Goal: Information Seeking & Learning: Learn about a topic

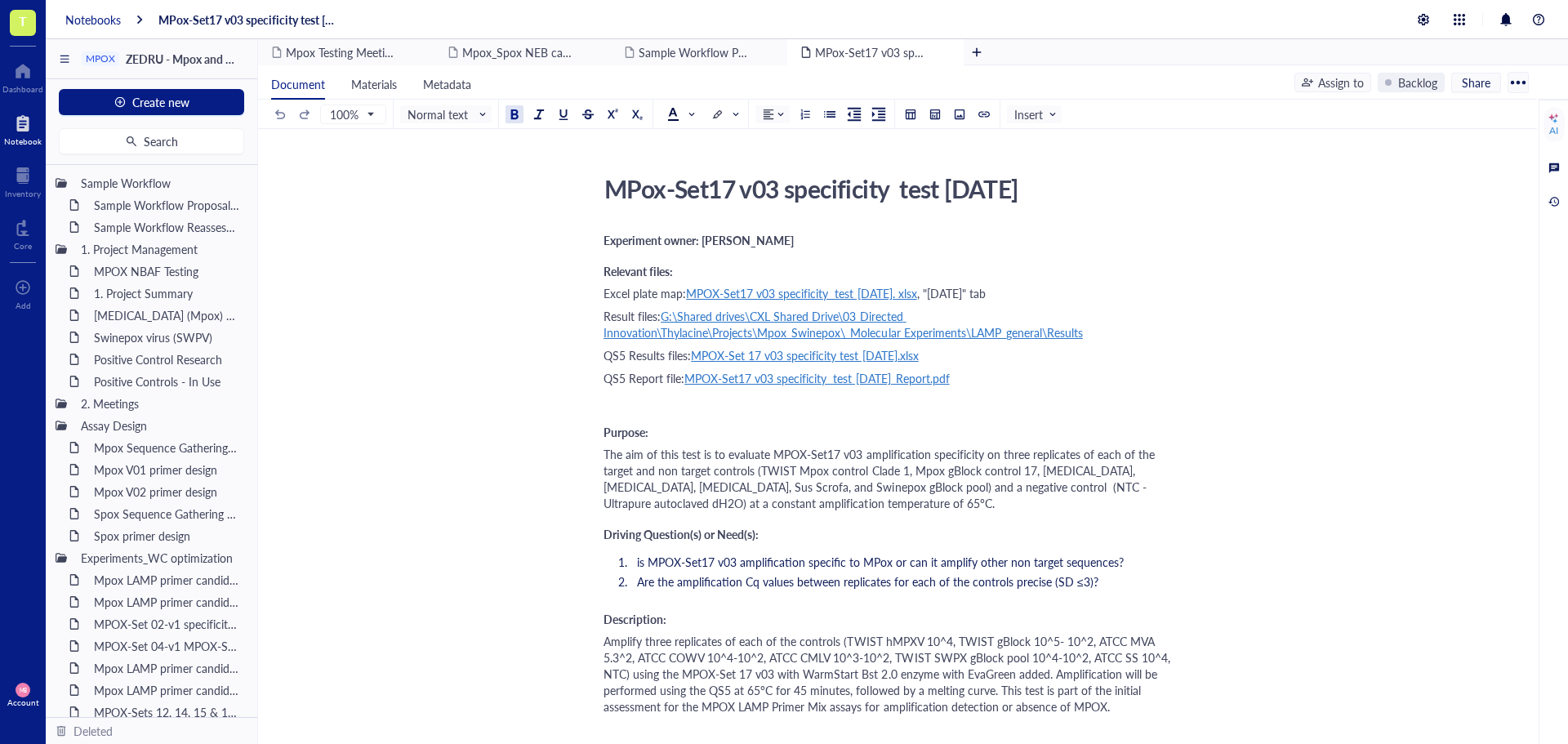
scroll to position [2694, 0]
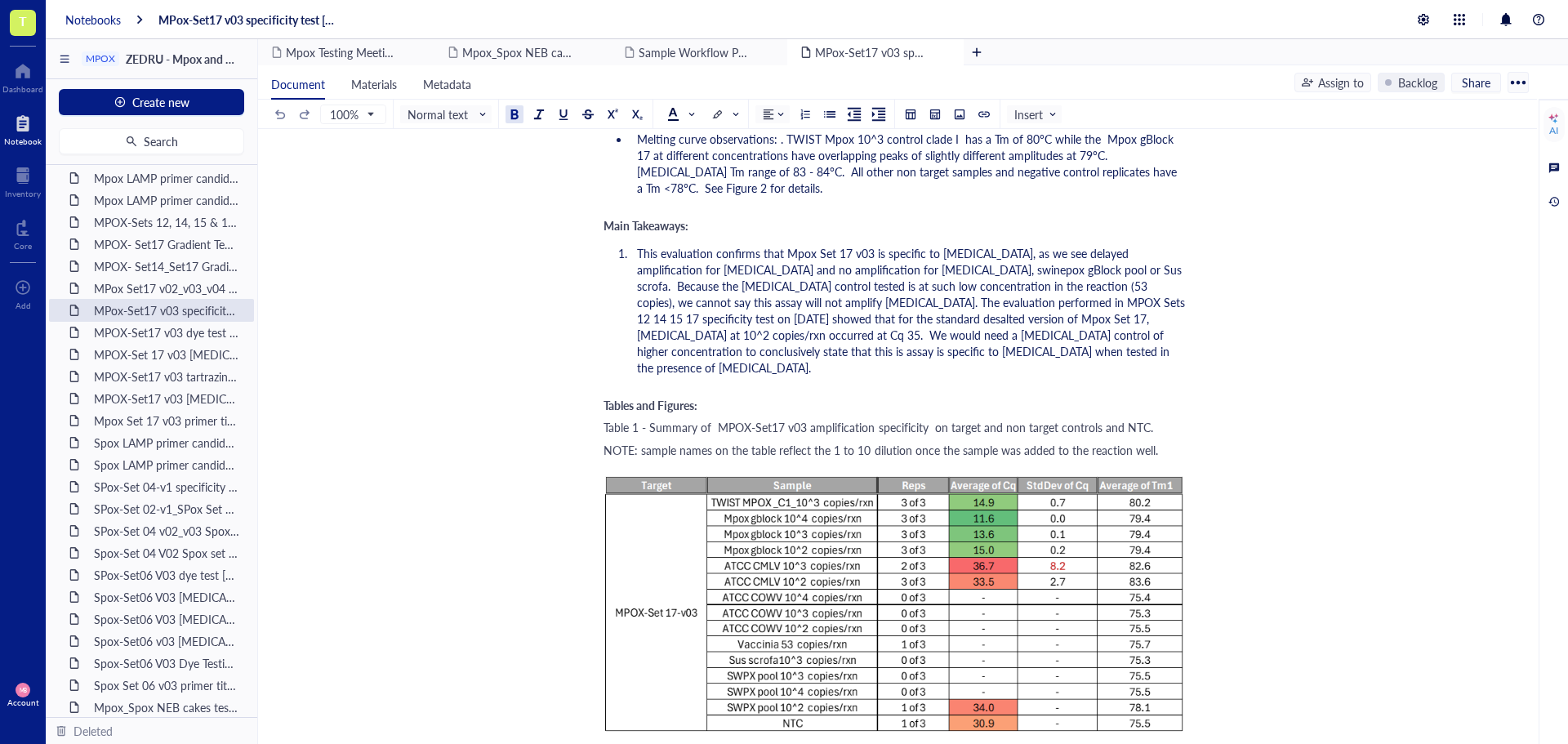
click at [74, 19] on div "Notebooks" at bounding box center [93, 19] width 56 height 15
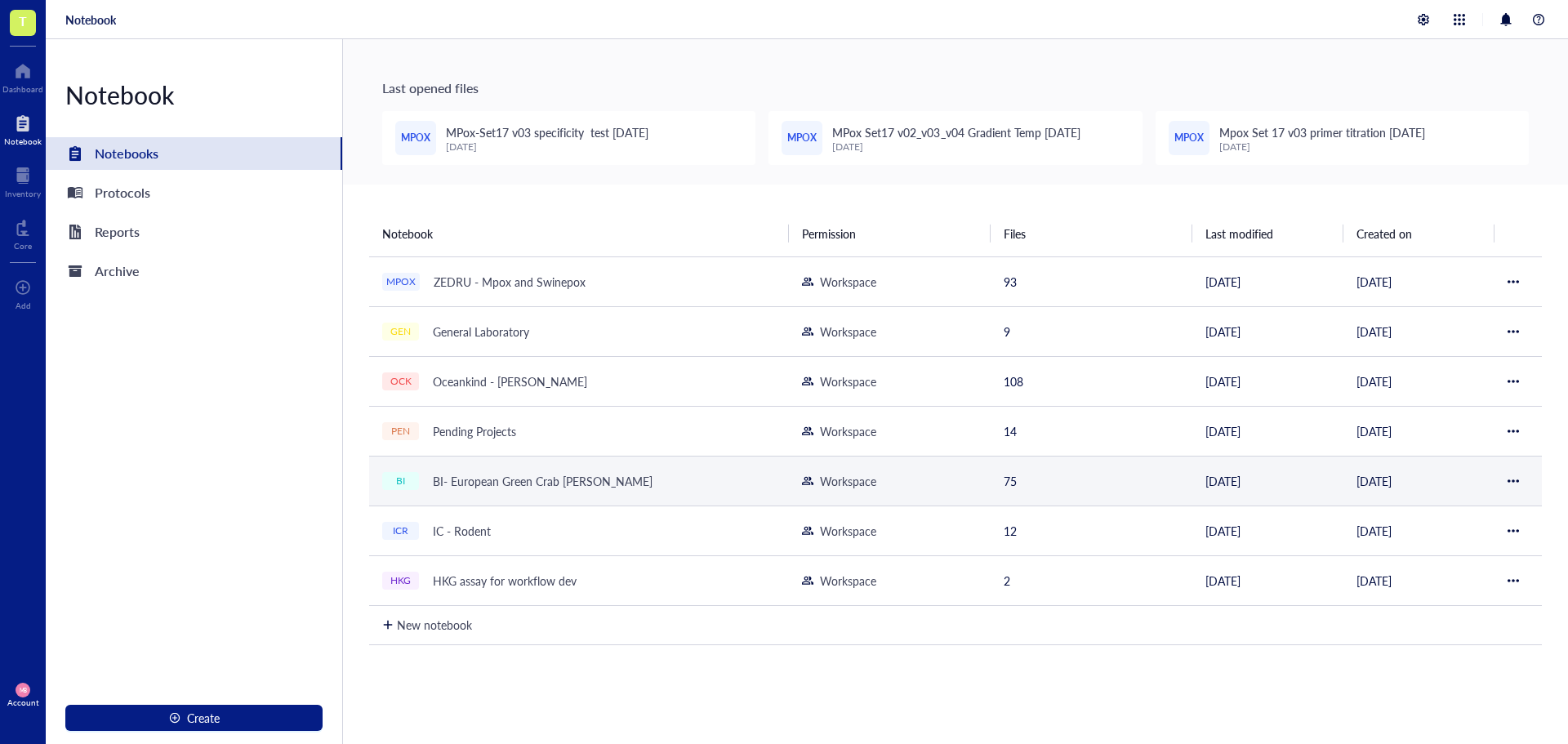
click at [495, 477] on div "BI- European Green Crab [PERSON_NAME]" at bounding box center [542, 481] width 234 height 23
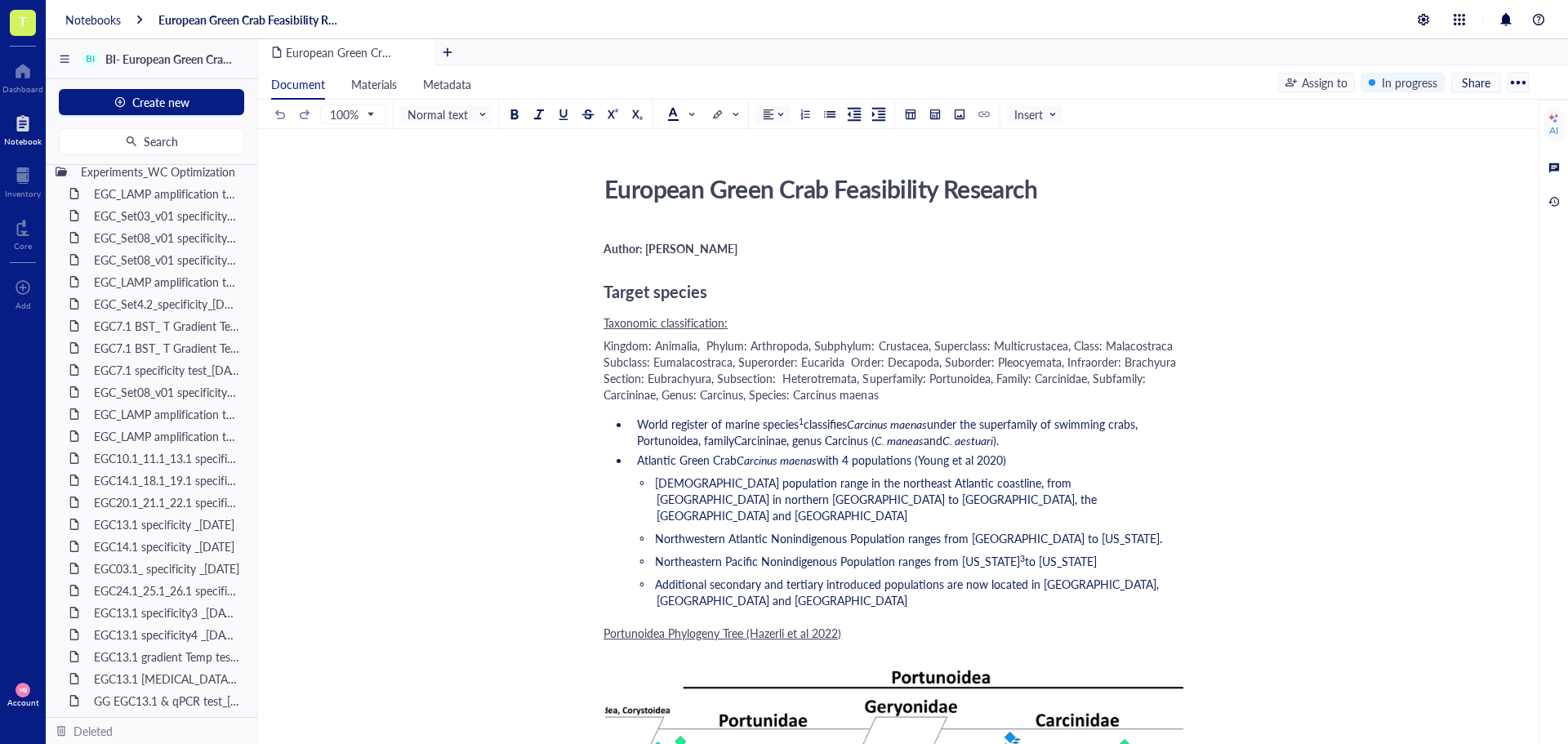
scroll to position [1225, 0]
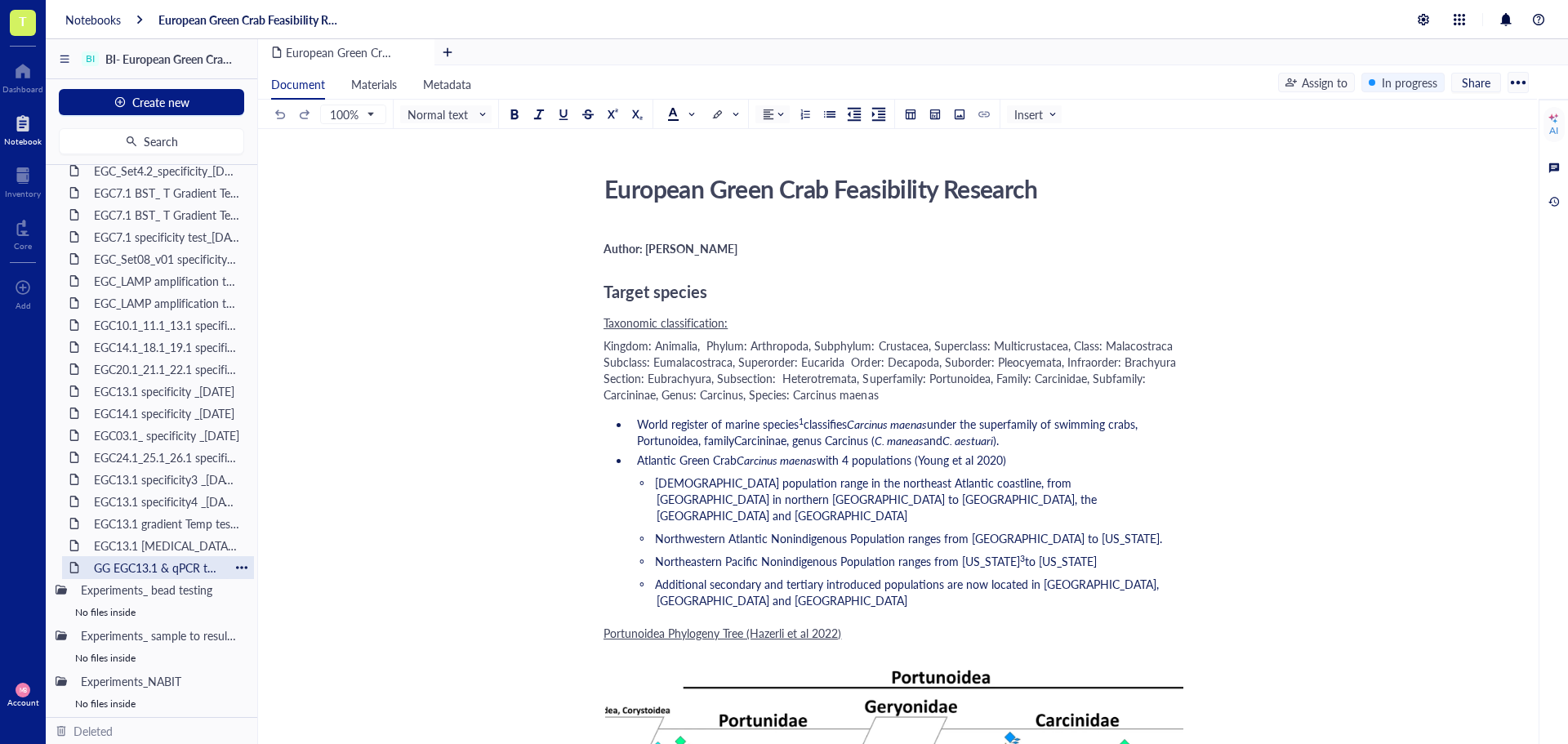
click at [161, 564] on div "GG EGC13.1 & qPCR test_[DATE]" at bounding box center [158, 567] width 143 height 23
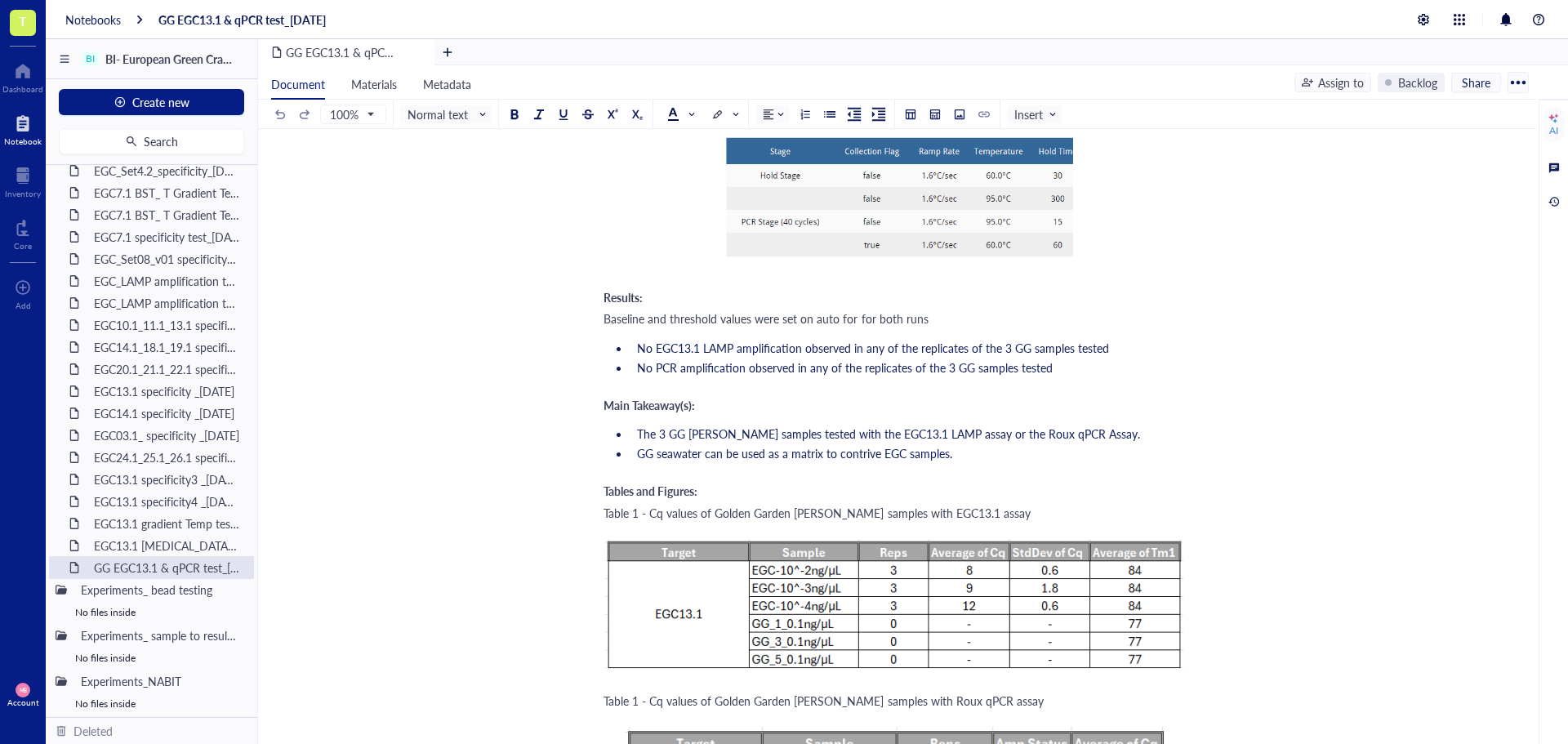
scroll to position [2858, 0]
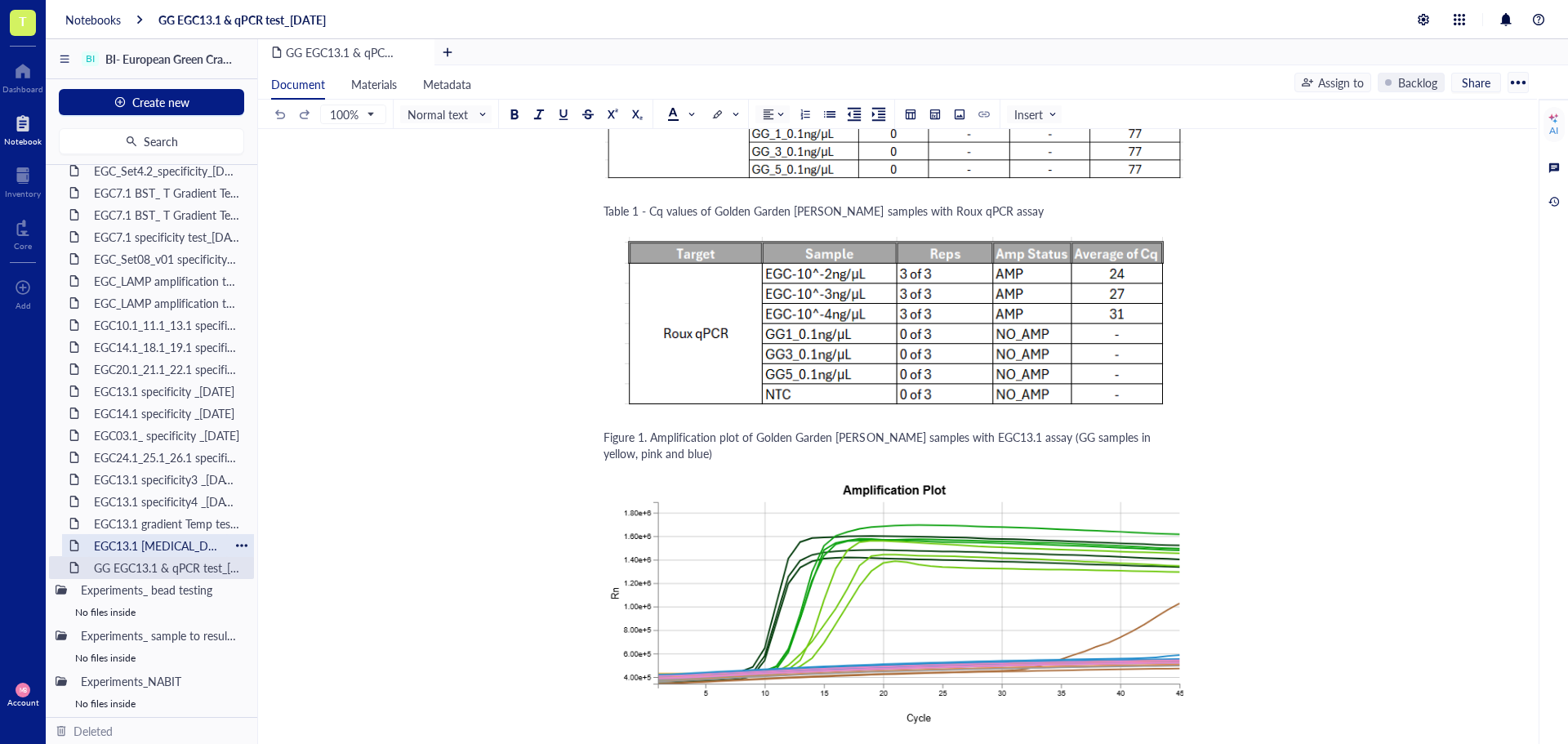
click at [165, 543] on div "EGC13.1 [MEDICAL_DATA] test_[DATE]" at bounding box center [158, 545] width 143 height 23
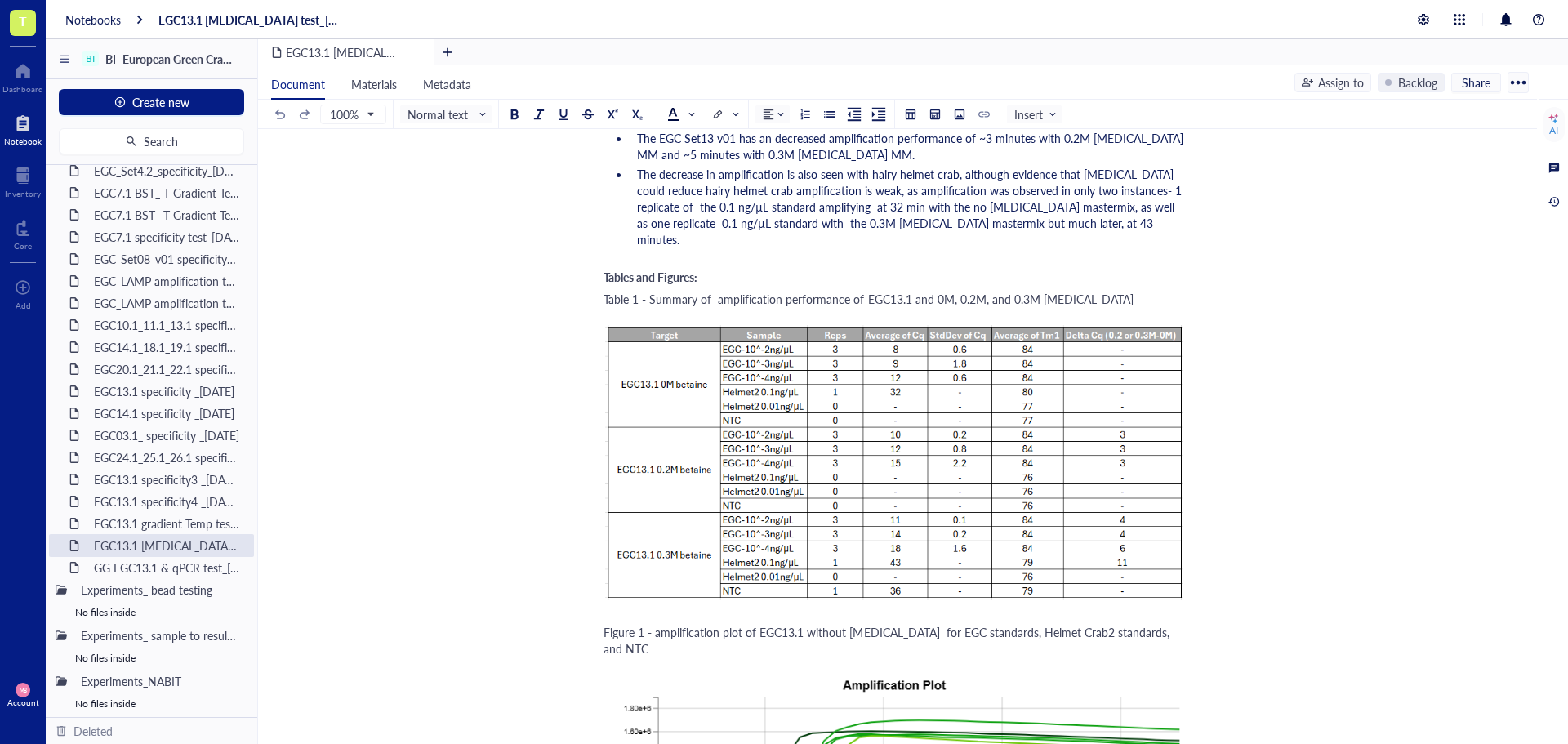
scroll to position [2449, 0]
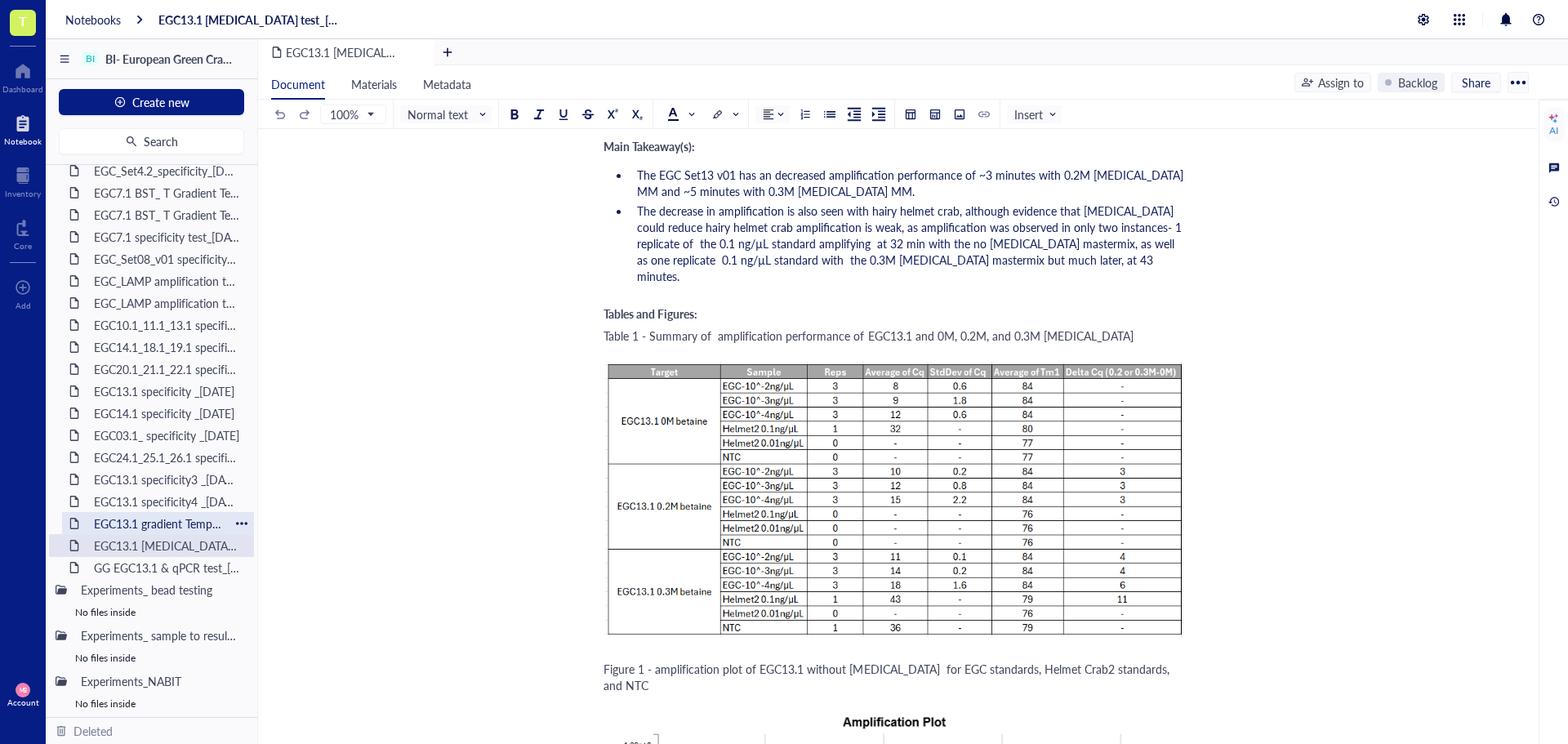
click at [134, 522] on div "EGC13.1 gradient Temp test_[DATE]" at bounding box center [158, 523] width 143 height 23
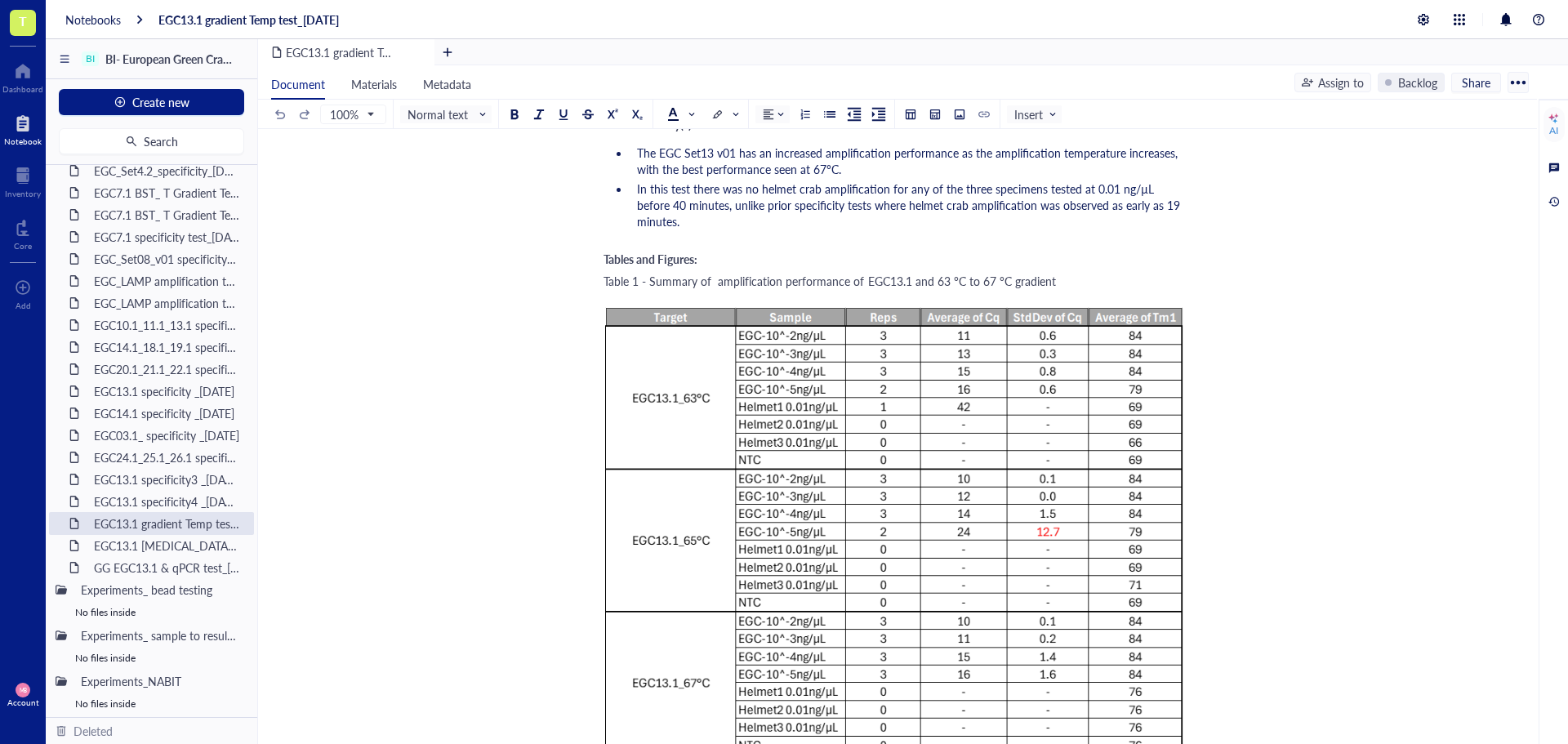
scroll to position [2041, 0]
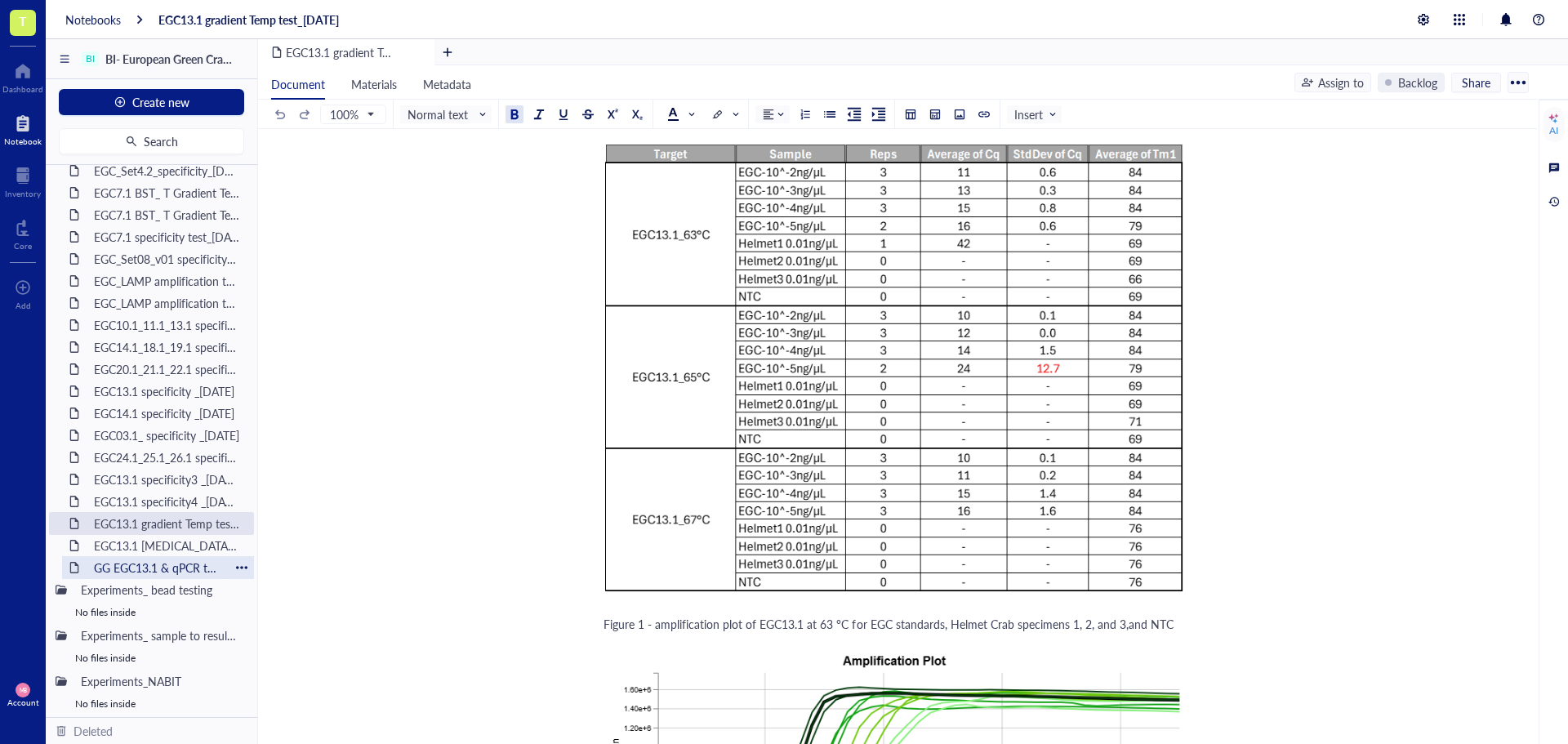
click at [135, 566] on div "GG EGC13.1 & qPCR test_[DATE]" at bounding box center [158, 567] width 143 height 23
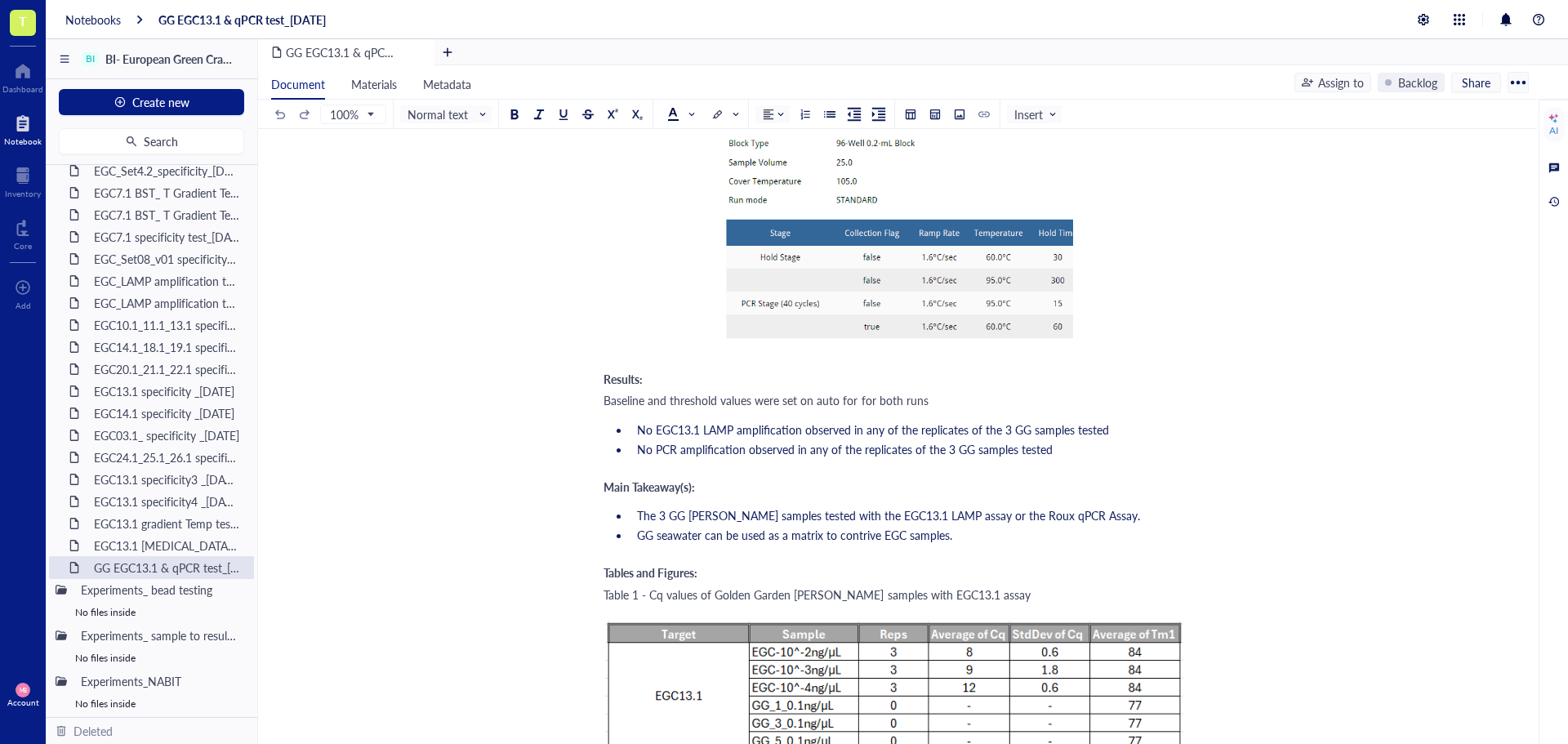
scroll to position [2367, 0]
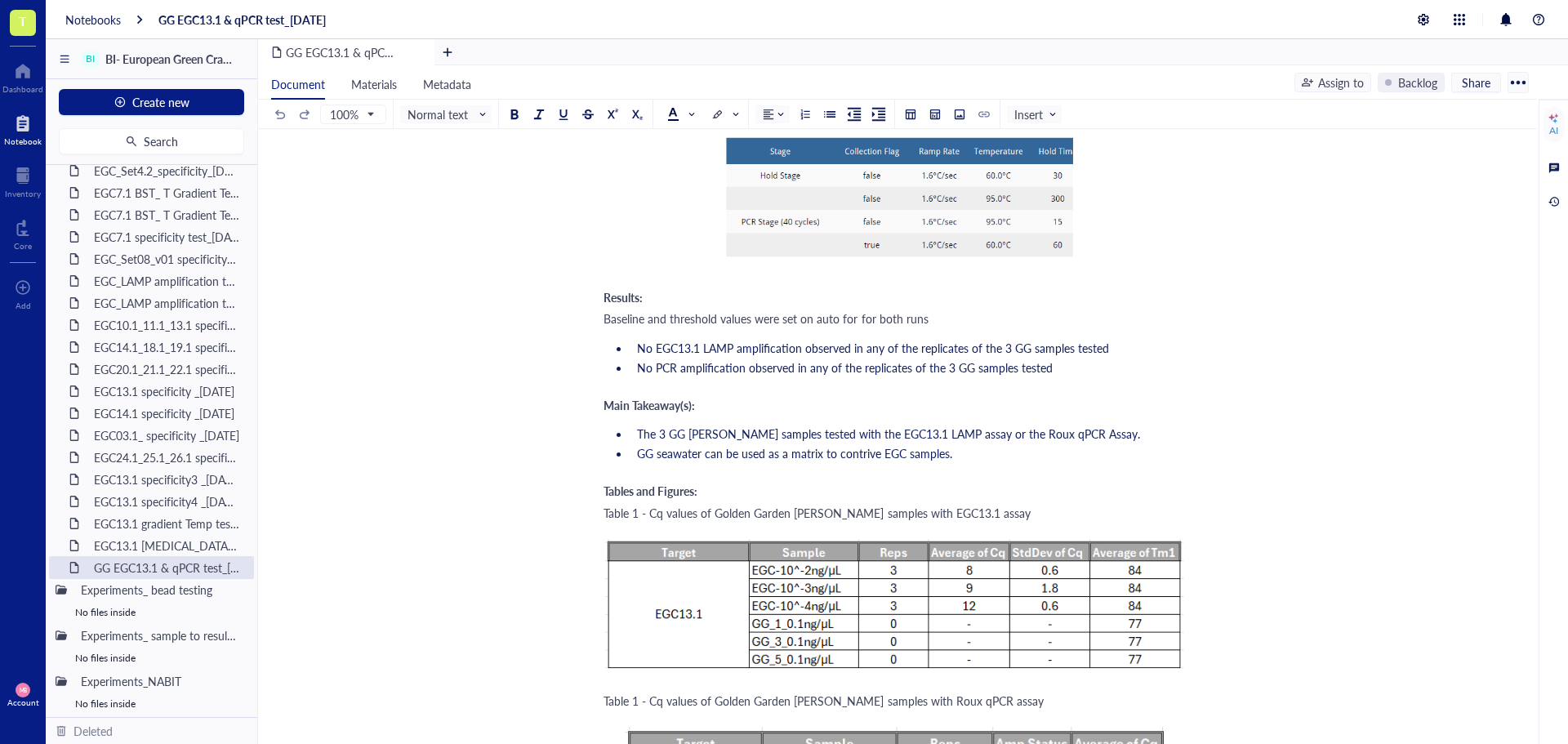
click at [1097, 425] on li "The 3 GG [PERSON_NAME] samples tested with the EGC13.1 LAMP assay or the Roux q…" at bounding box center [907, 433] width 554 height 16
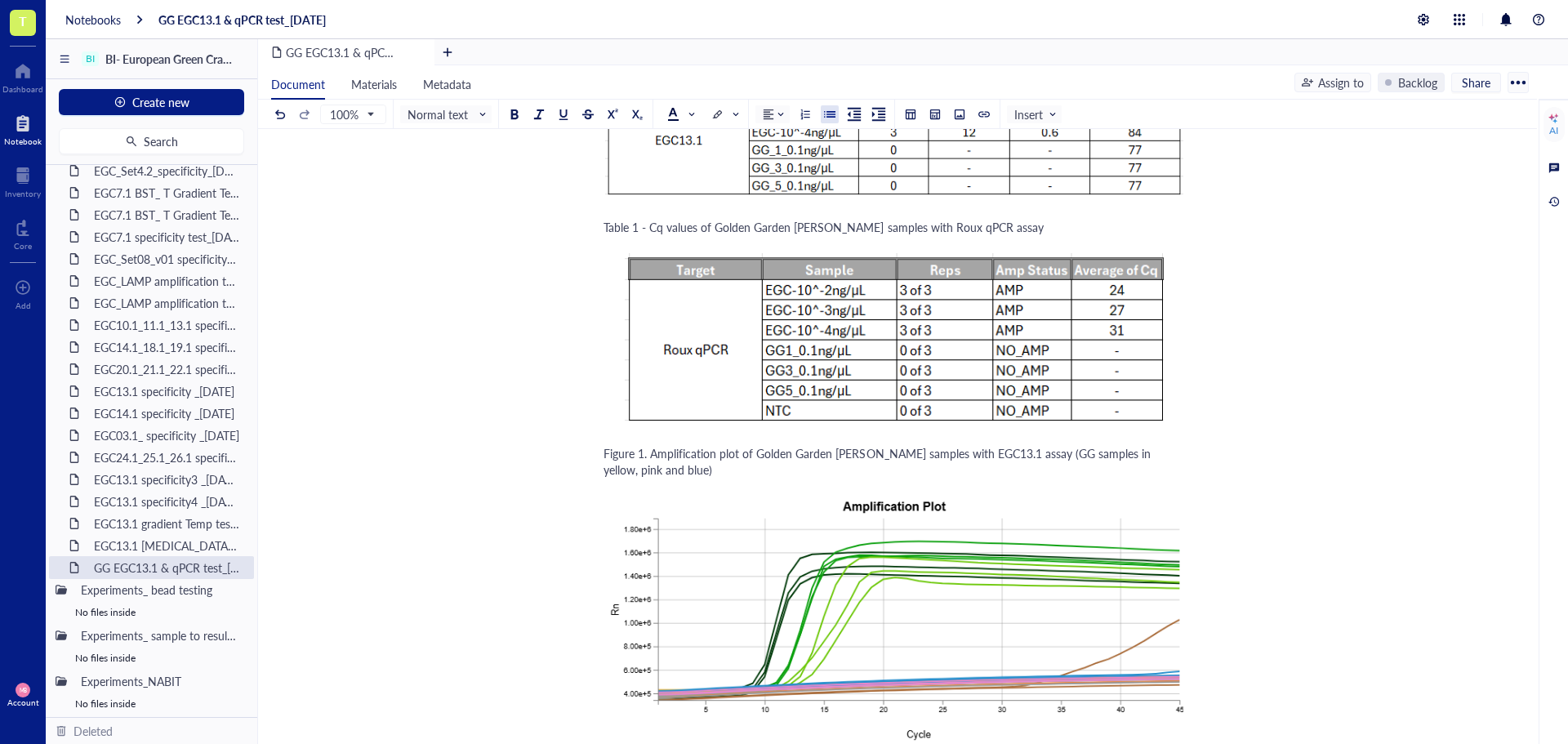
scroll to position [2939, 0]
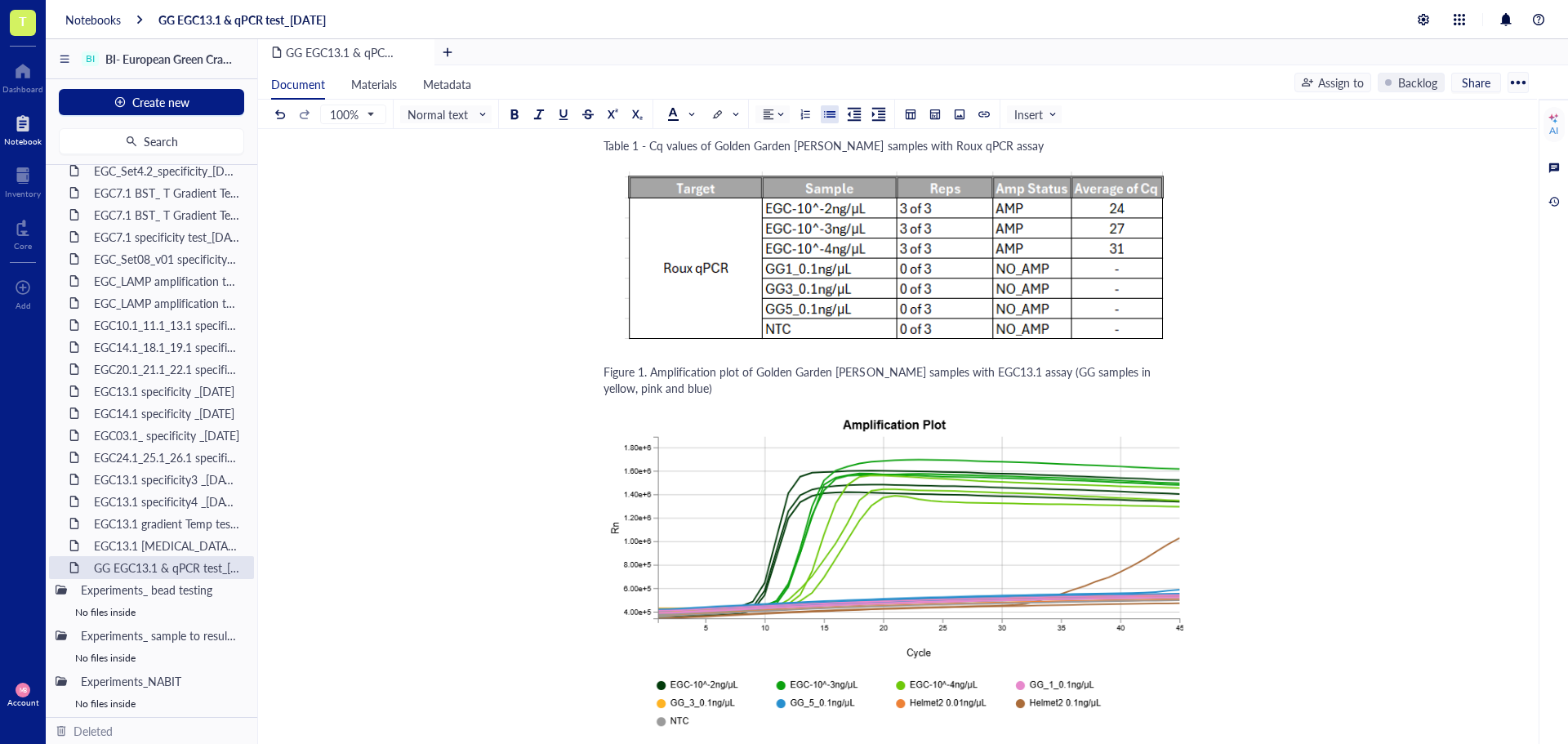
click at [832, 363] on span "Figure 1. Amplification plot of Golden Garden [PERSON_NAME] samples with EGC13.…" at bounding box center [879, 379] width 551 height 33
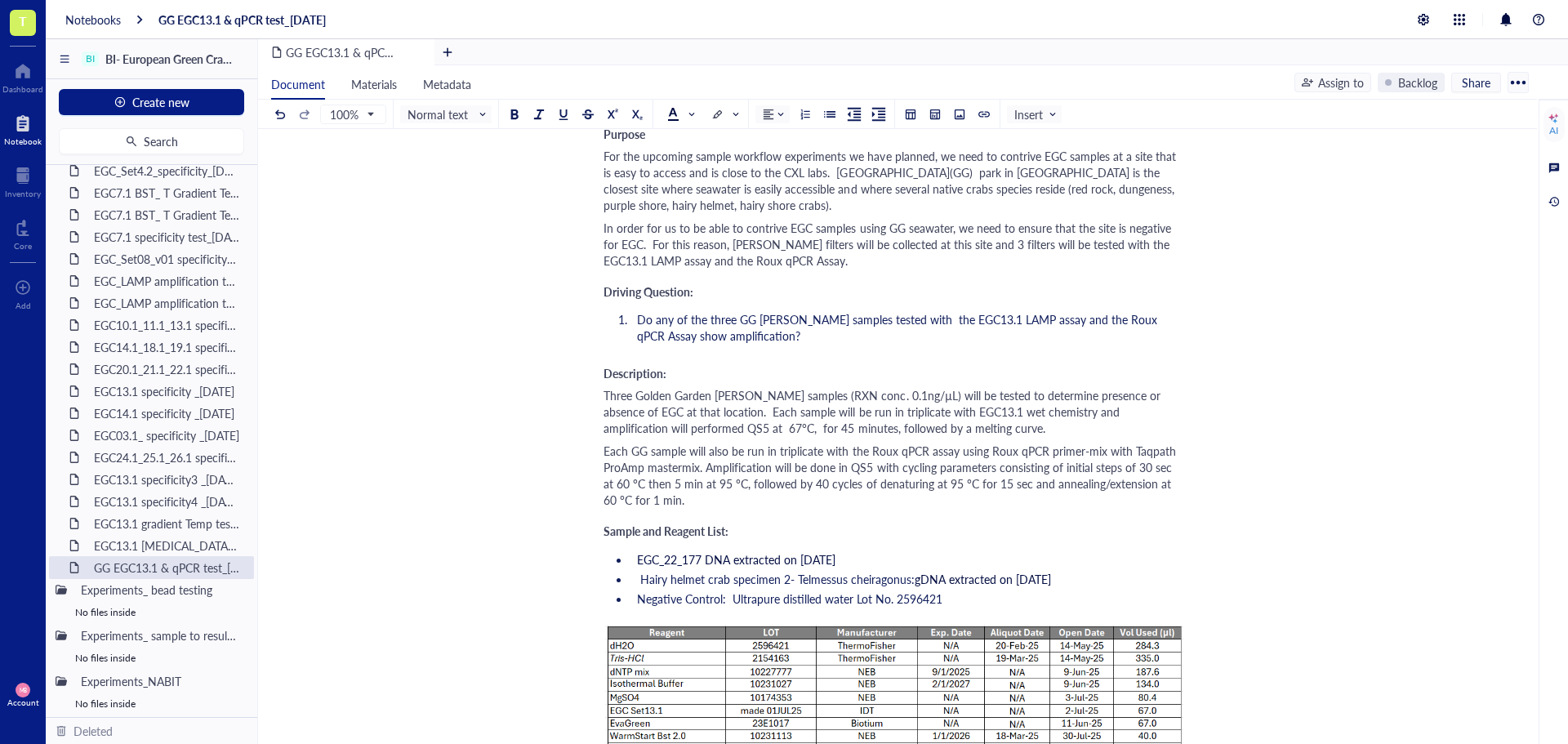
scroll to position [327, 0]
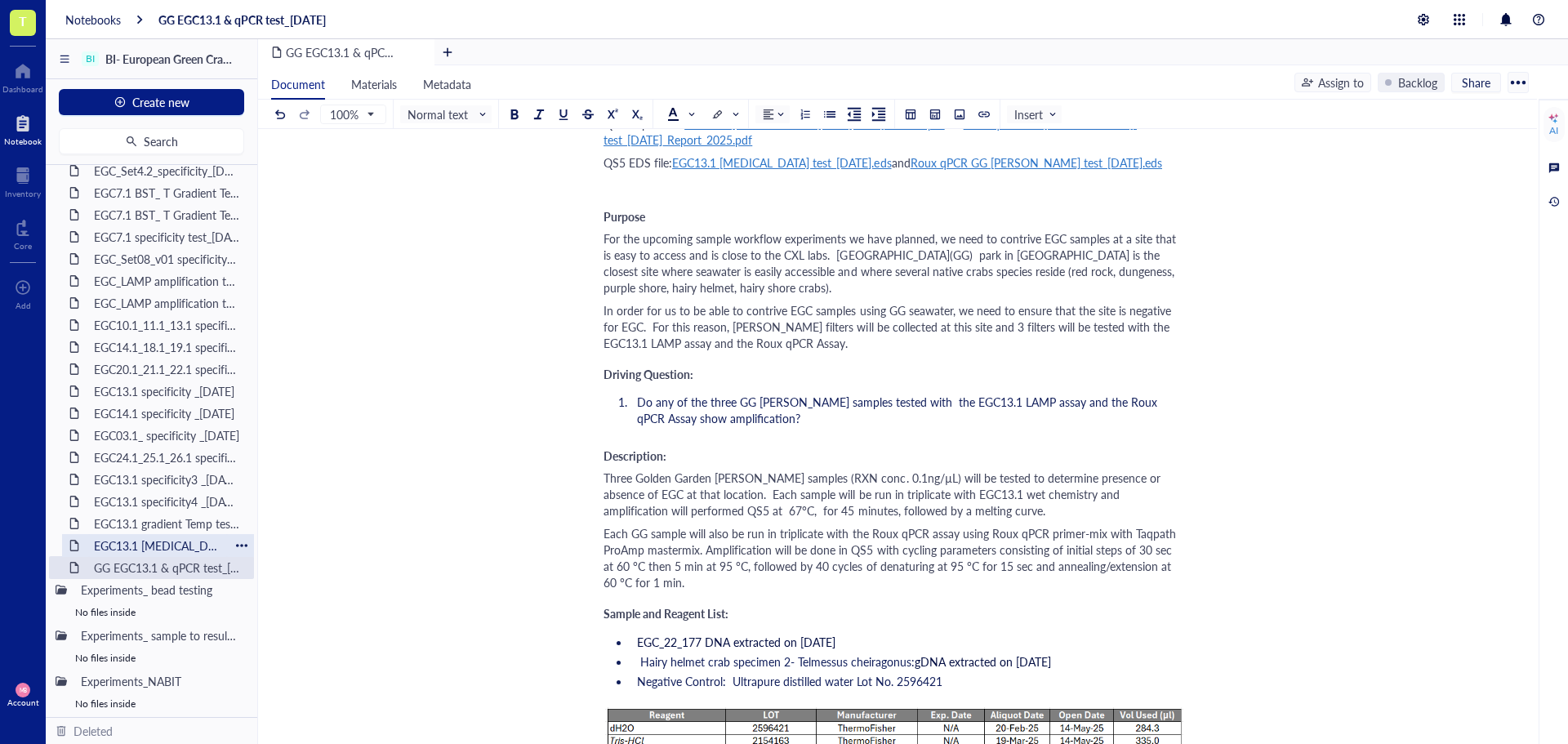
click at [147, 543] on div "EGC13.1 [MEDICAL_DATA] test_[DATE]" at bounding box center [158, 545] width 143 height 23
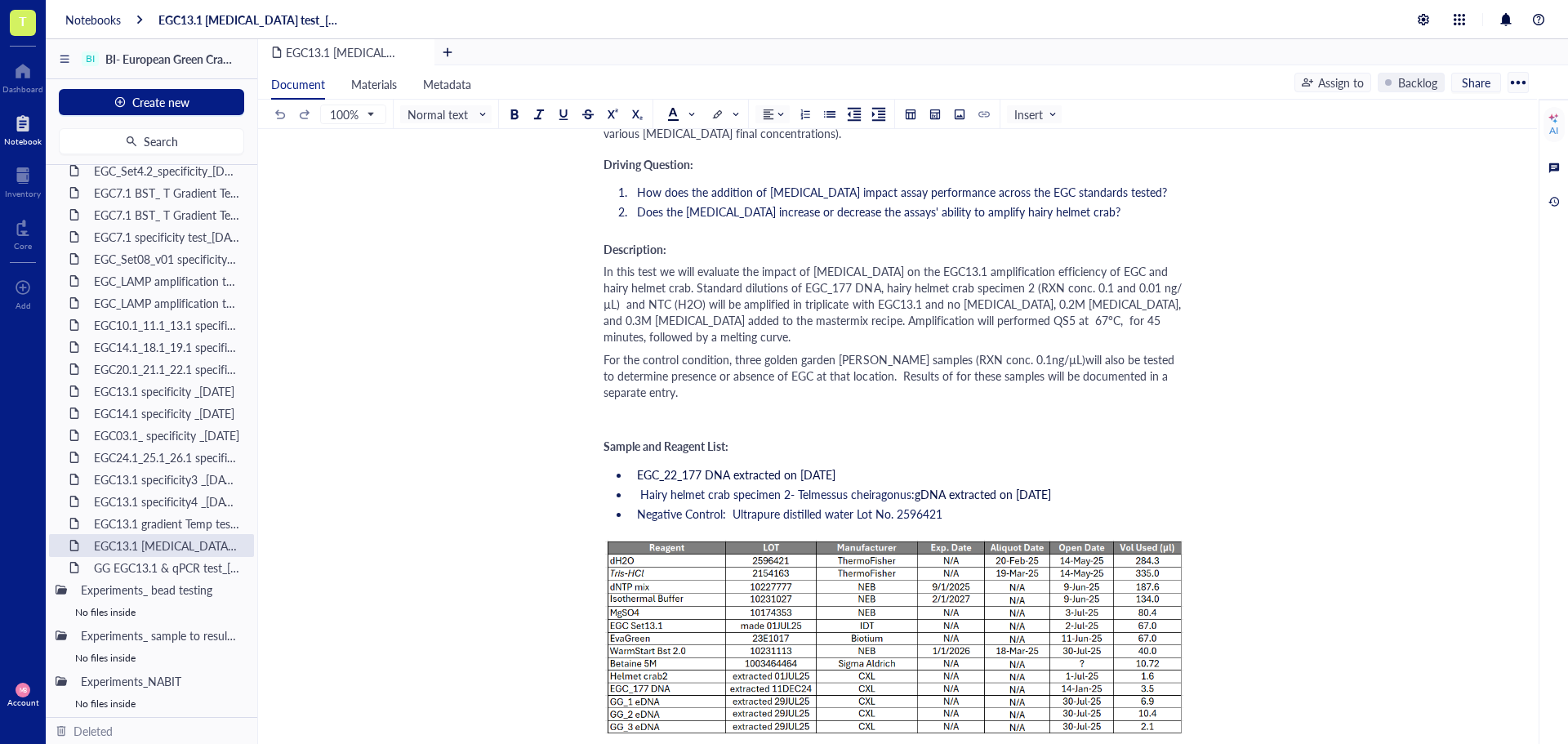
scroll to position [735, 0]
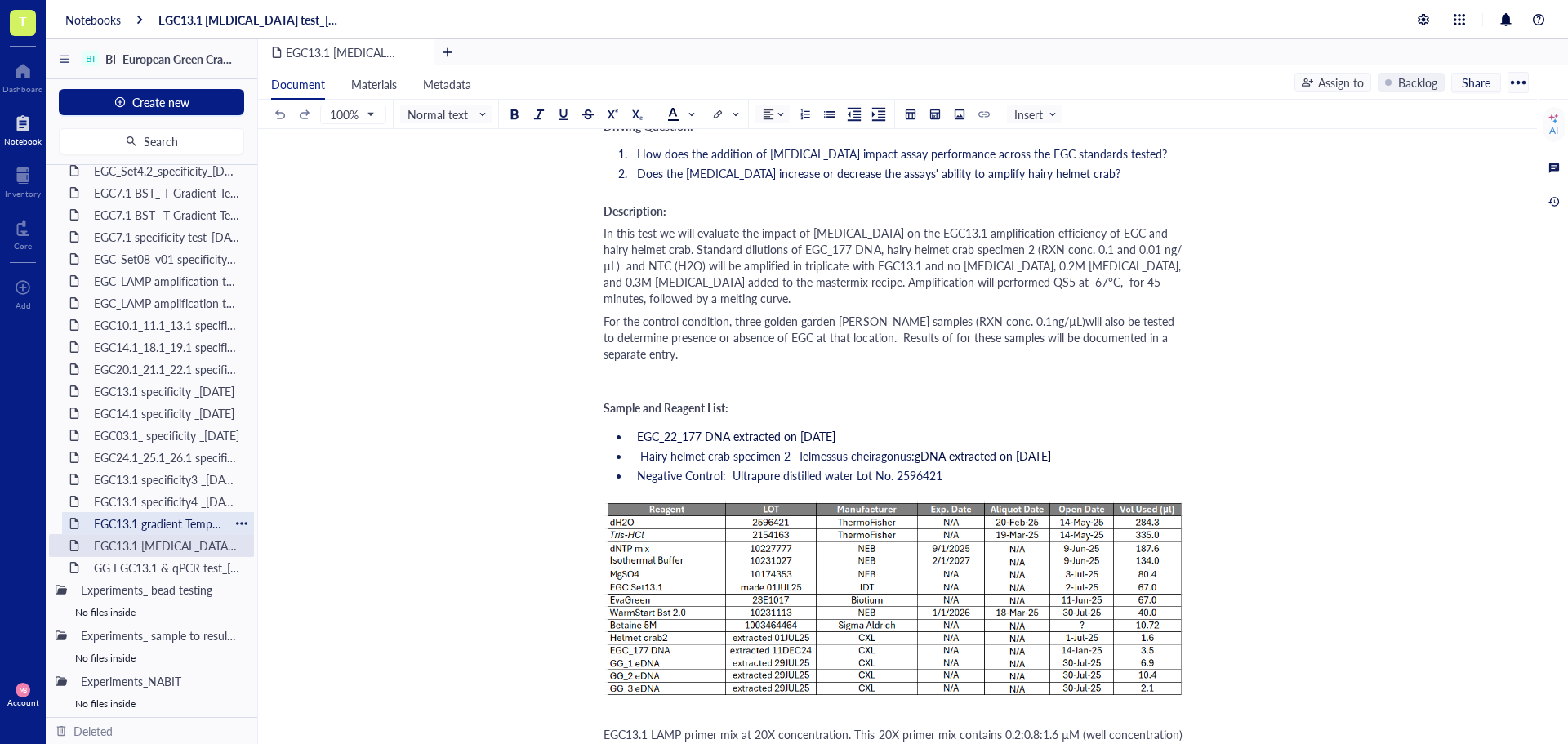
click at [111, 522] on div "EGC13.1 gradient Temp test_[DATE]" at bounding box center [158, 523] width 143 height 23
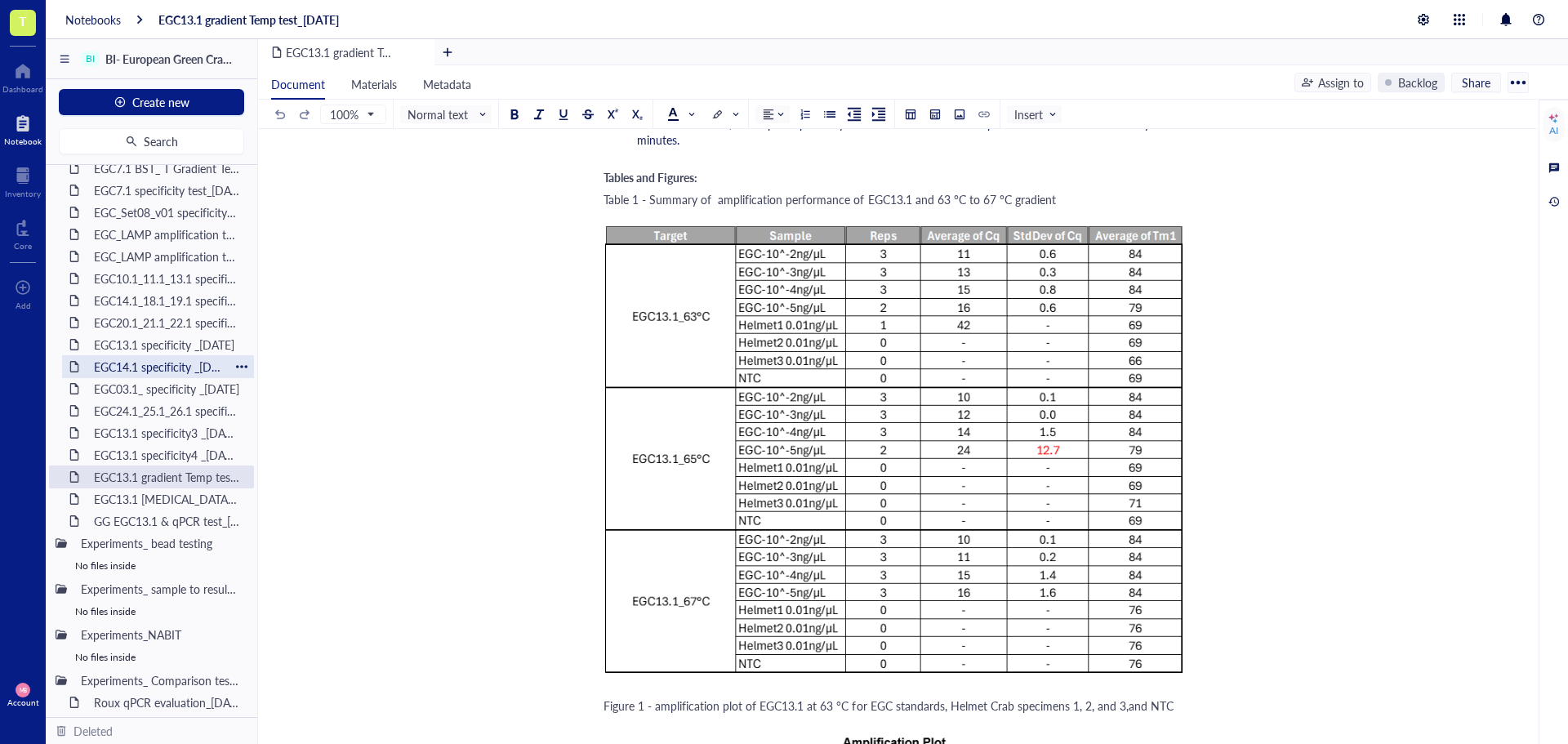
scroll to position [1233, 0]
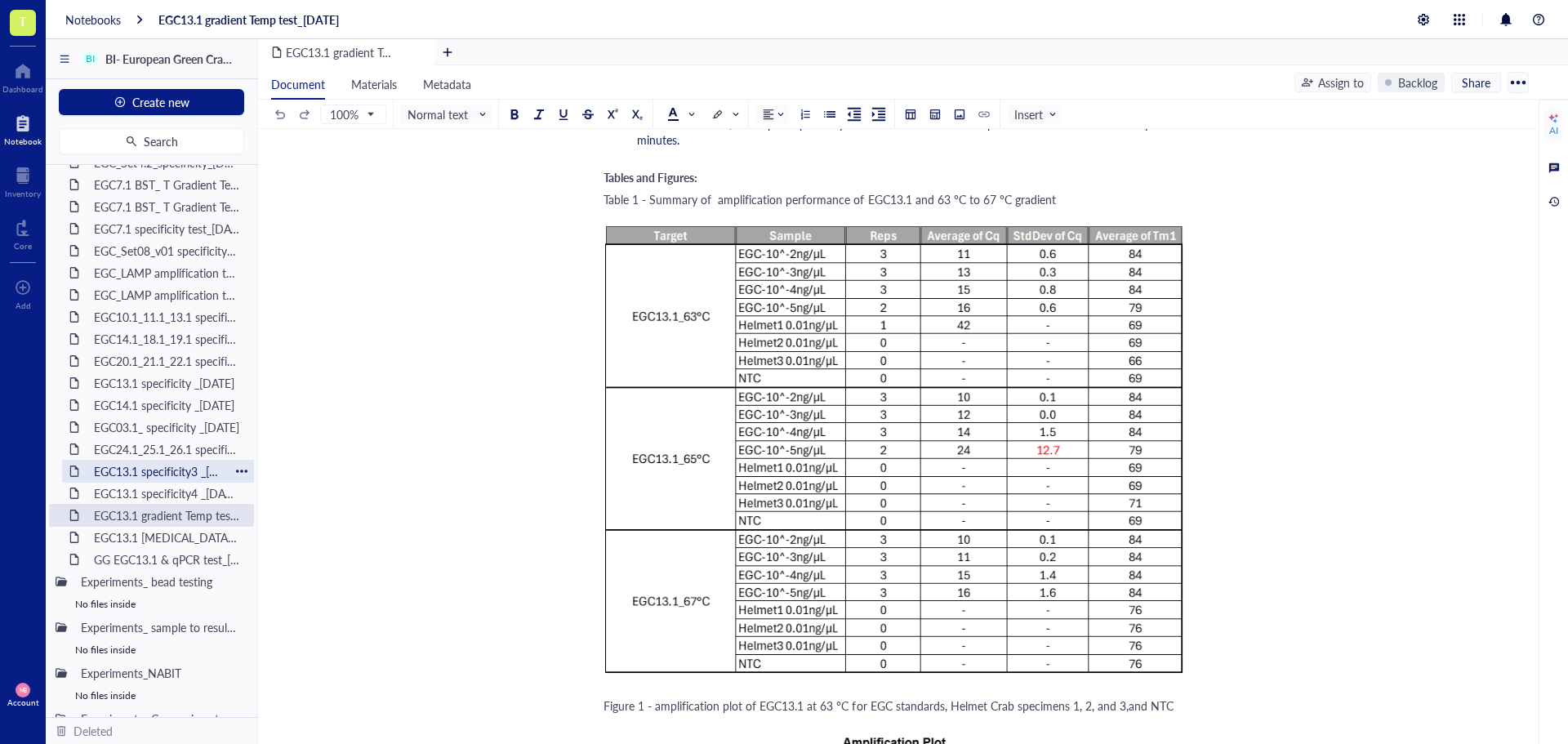
click at [126, 476] on div "EGC13.1 specificity3 _[DATE]" at bounding box center [158, 471] width 143 height 23
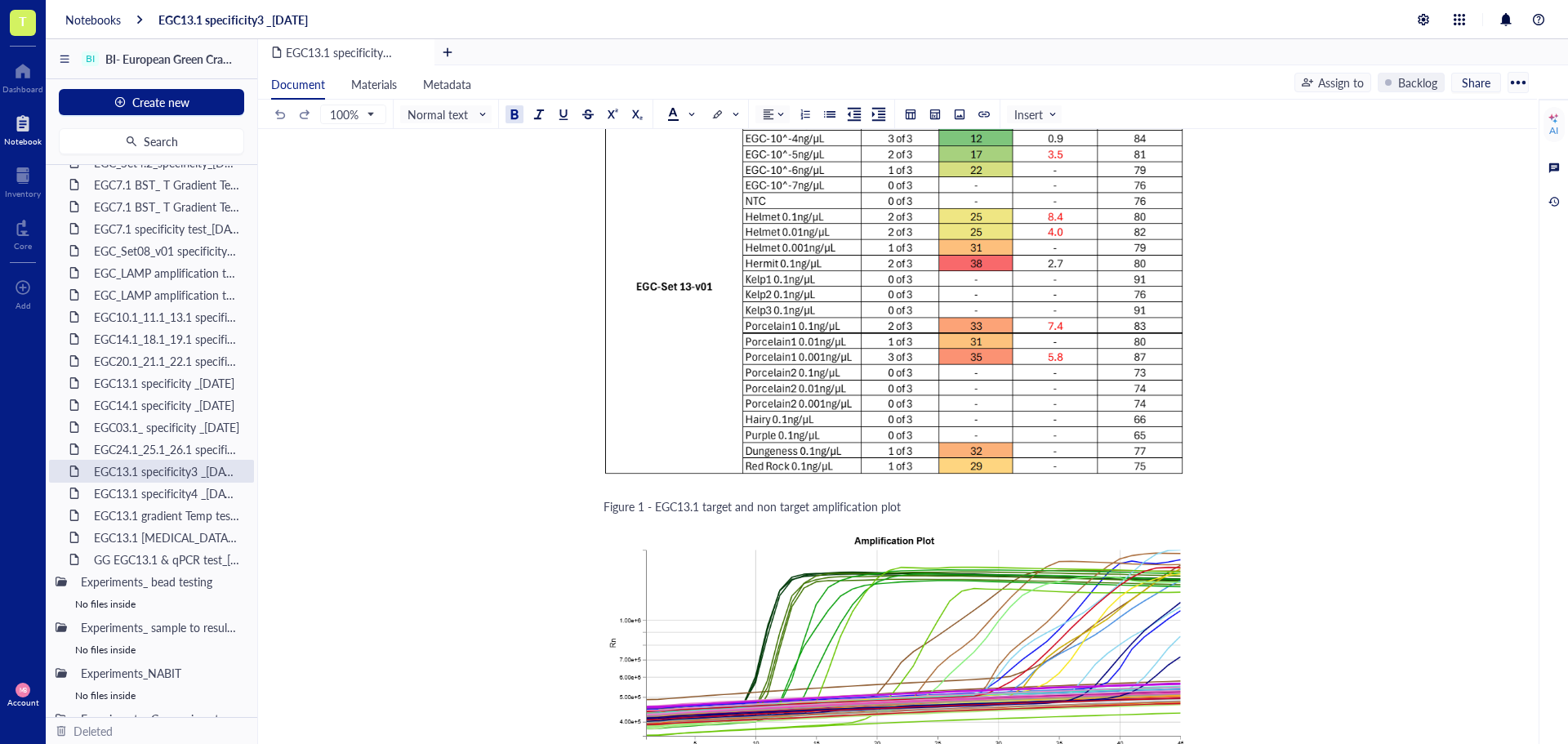
scroll to position [2613, 0]
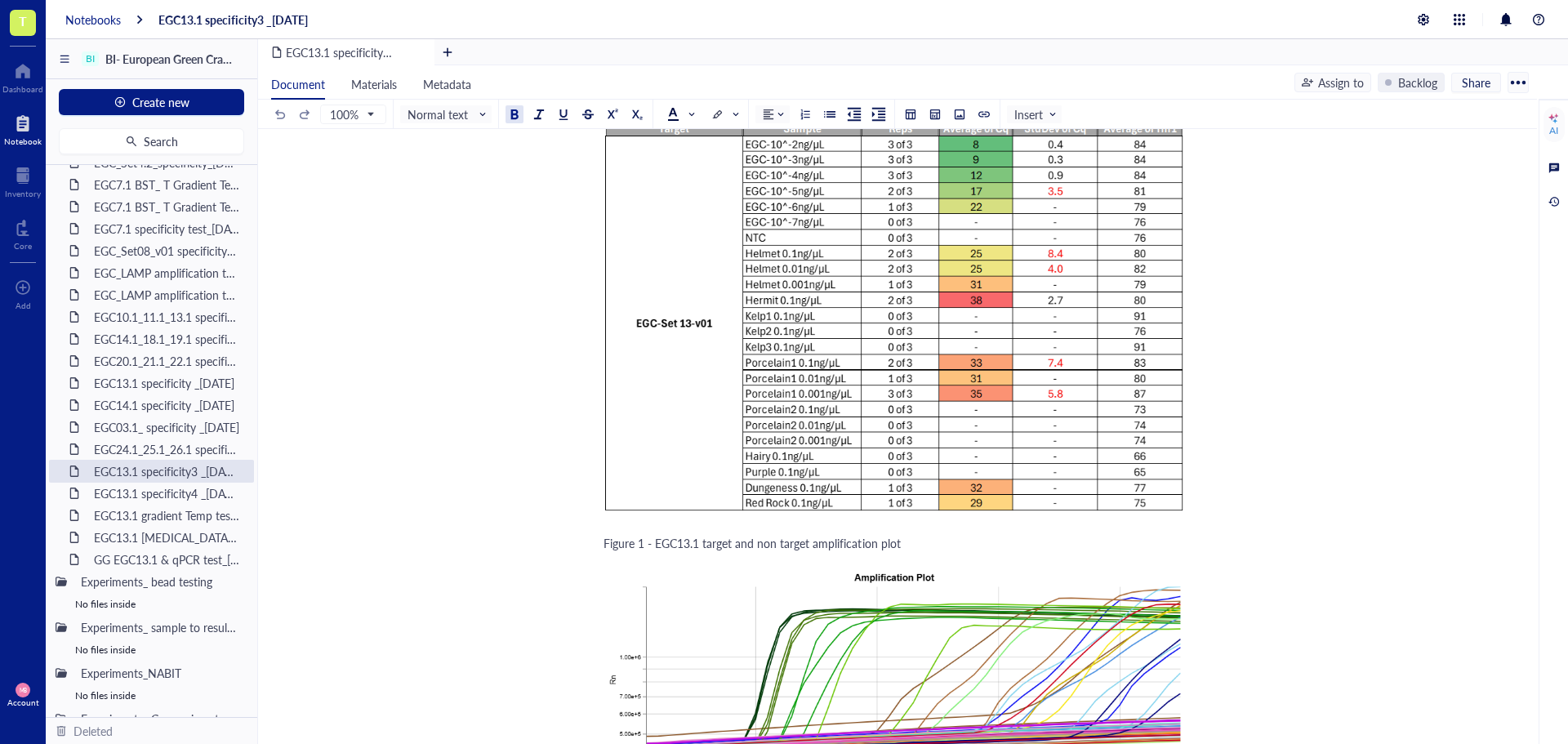
click at [79, 16] on div "Notebooks" at bounding box center [93, 19] width 56 height 15
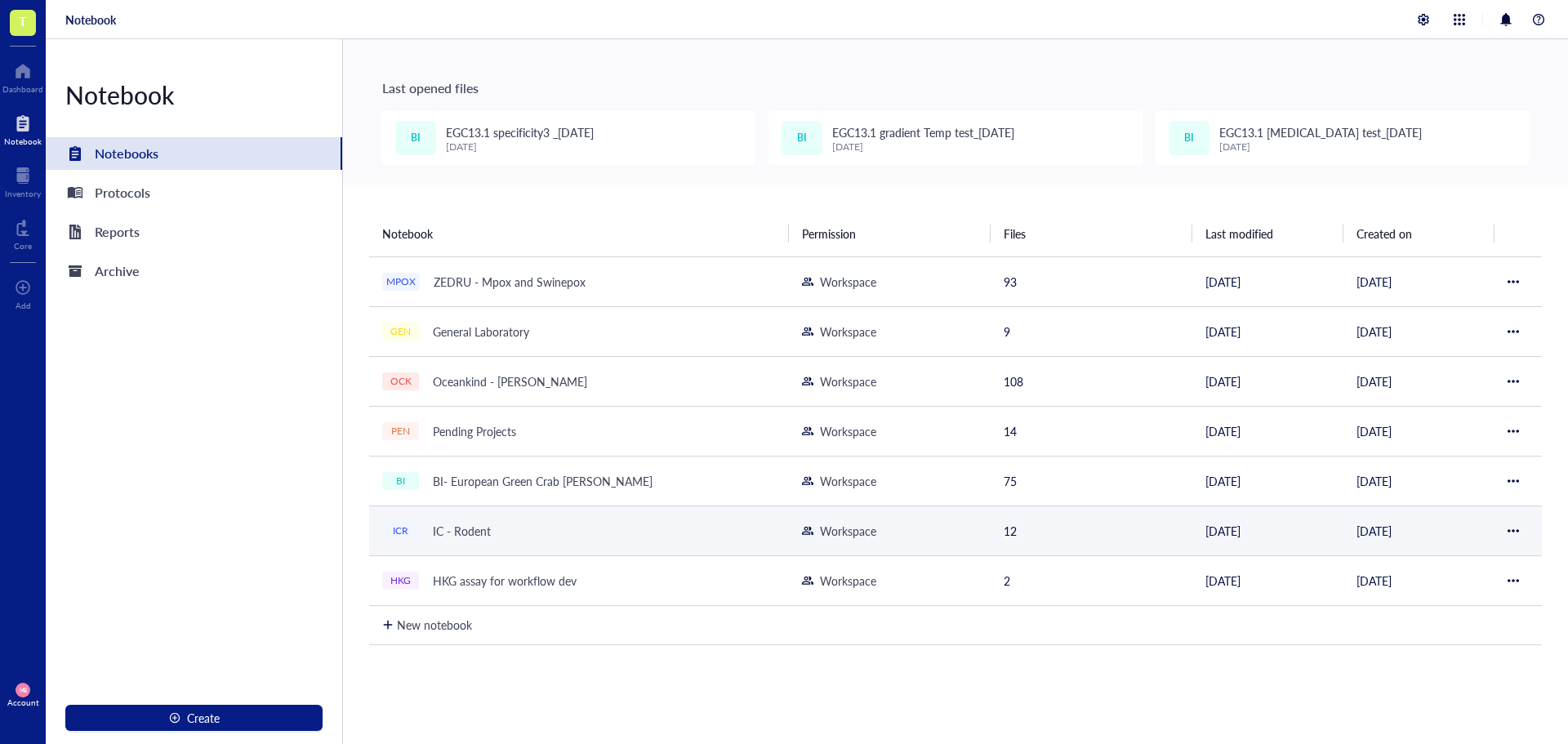
click at [463, 532] on div "IC - Rodent" at bounding box center [461, 531] width 72 height 23
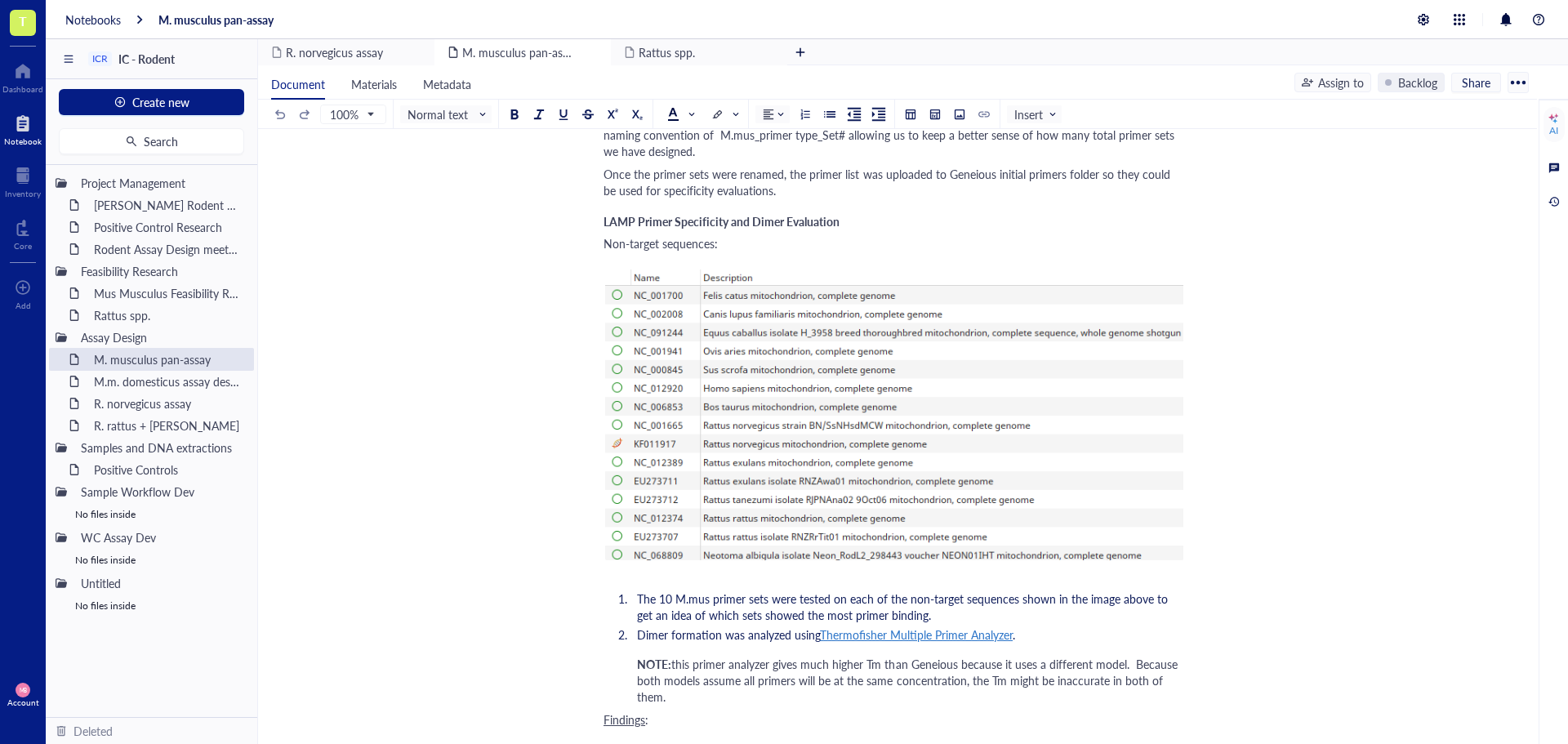
scroll to position [1878, 0]
